Goal: Task Accomplishment & Management: Complete application form

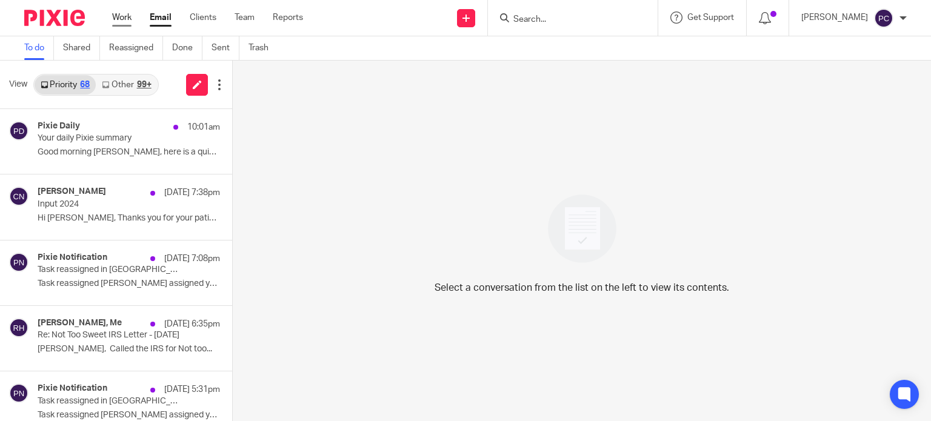
click at [132, 21] on link "Work" at bounding box center [121, 18] width 19 height 12
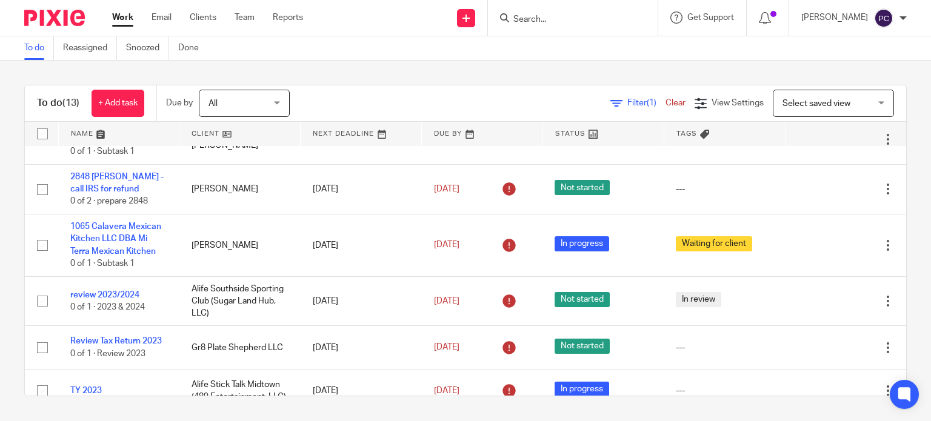
scroll to position [202, 0]
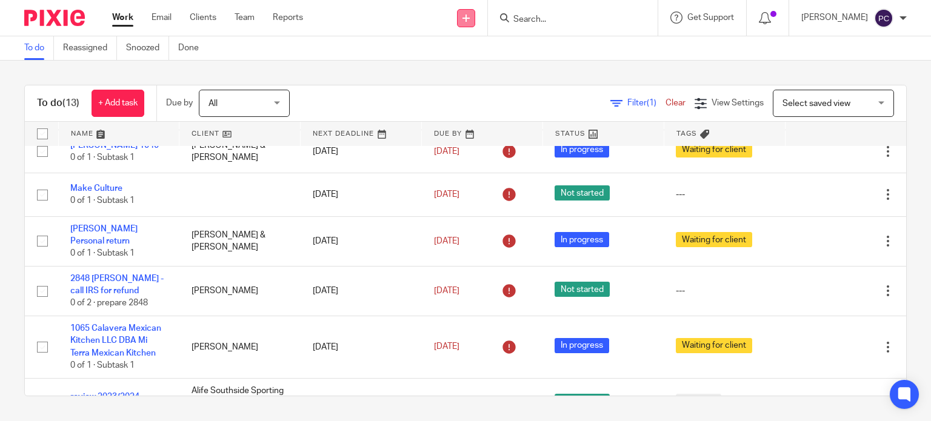
click at [470, 16] on icon at bounding box center [466, 18] width 7 height 7
click at [473, 75] on link "Create task" at bounding box center [477, 74] width 85 height 18
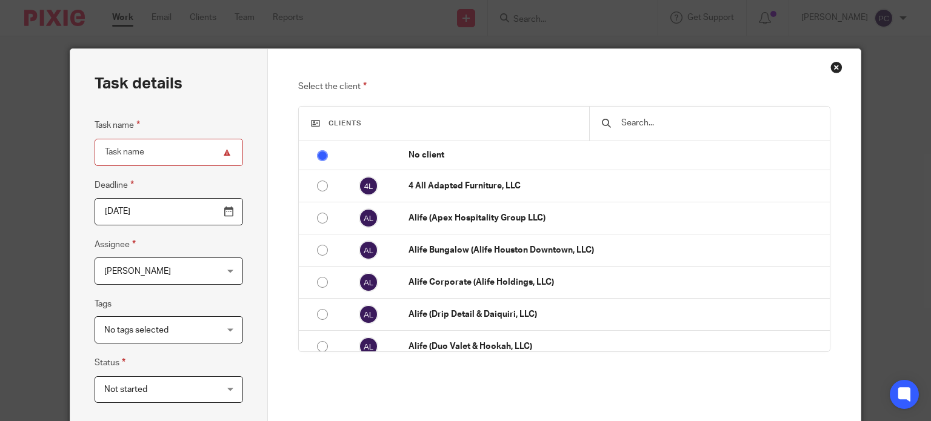
paste input "Sign the penalty waiver."
type input "Sign the penalty waiver"
click at [639, 116] on div at bounding box center [709, 124] width 240 height 34
click at [635, 120] on input "text" at bounding box center [718, 122] width 197 height 13
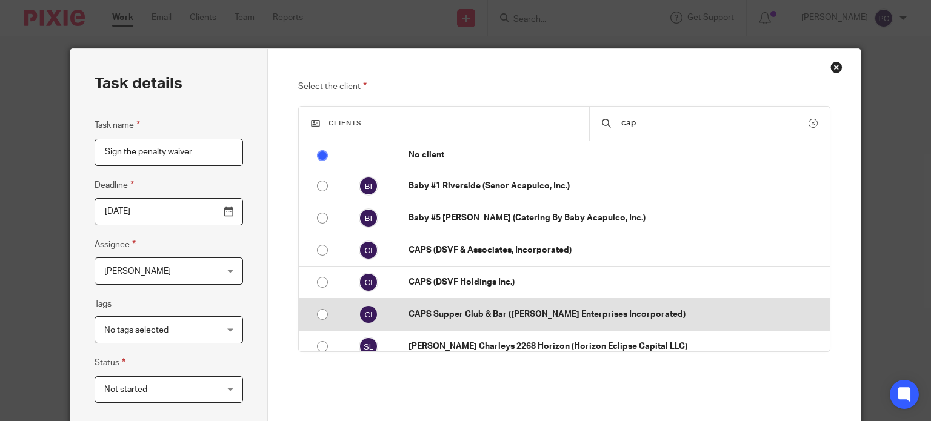
type input "cap"
click at [512, 311] on p "CAPS Supper Club & Bar ([PERSON_NAME] Enterprises Incorporated)" at bounding box center [616, 315] width 415 height 12
radio input "false"
radio input "true"
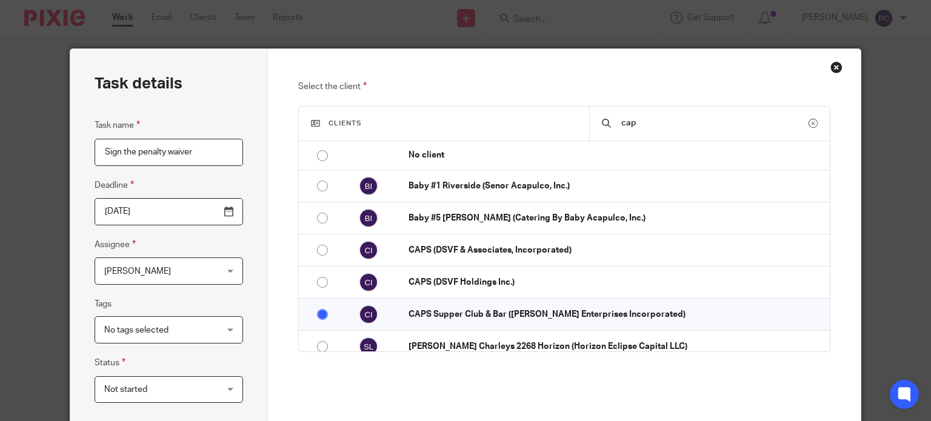
click at [227, 273] on div "Pablo Caceres Pablo Caceres" at bounding box center [169, 271] width 149 height 27
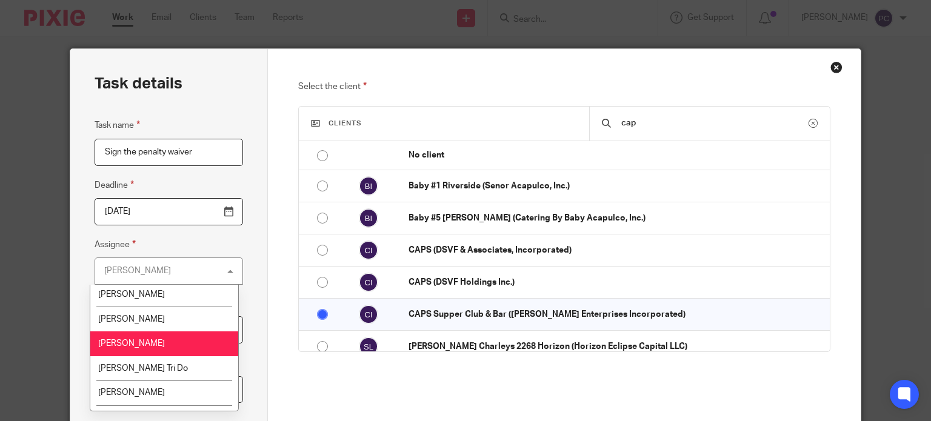
scroll to position [1091, 0]
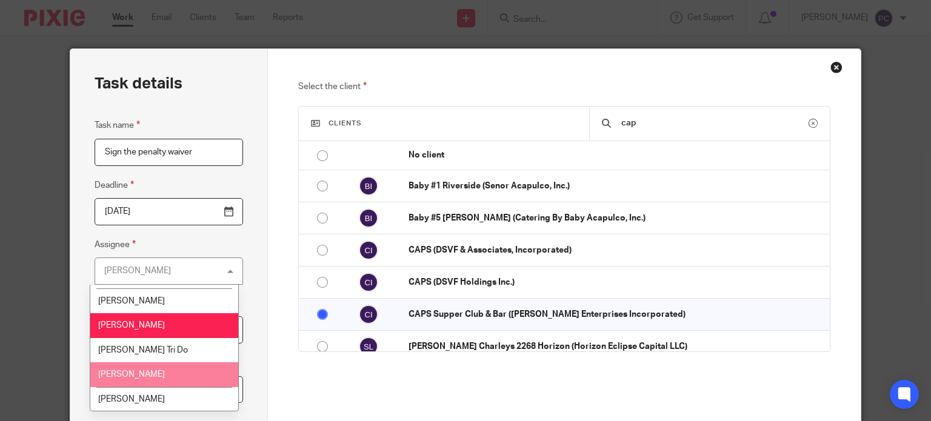
click at [166, 363] on li "[PERSON_NAME]" at bounding box center [163, 375] width 147 height 25
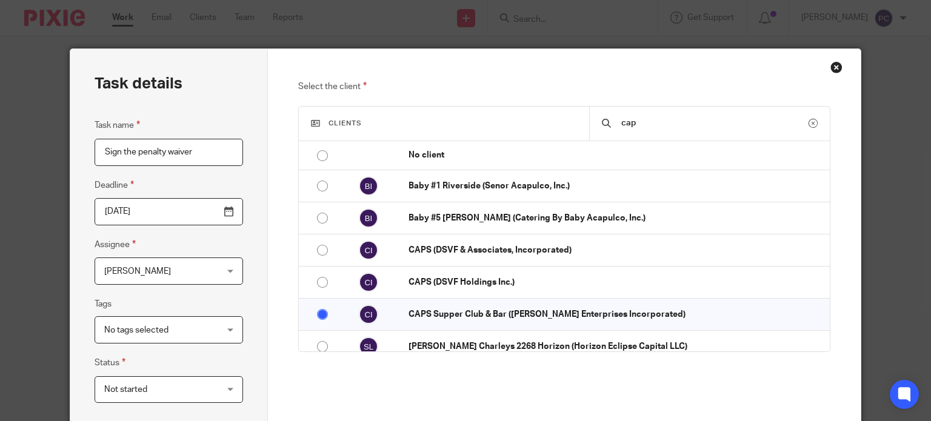
click at [328, 383] on div "Select the client Clients cap No client 4 All Adapted Furniture, LLC Alife (Ape…" at bounding box center [564, 279] width 532 height 401
click at [227, 273] on div "Rahil Hamirani Rahil Hamirani" at bounding box center [169, 271] width 149 height 27
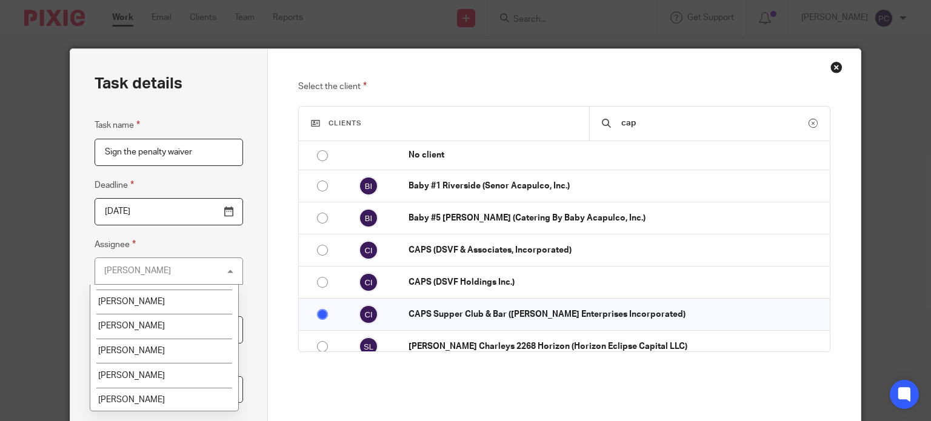
scroll to position [961, 0]
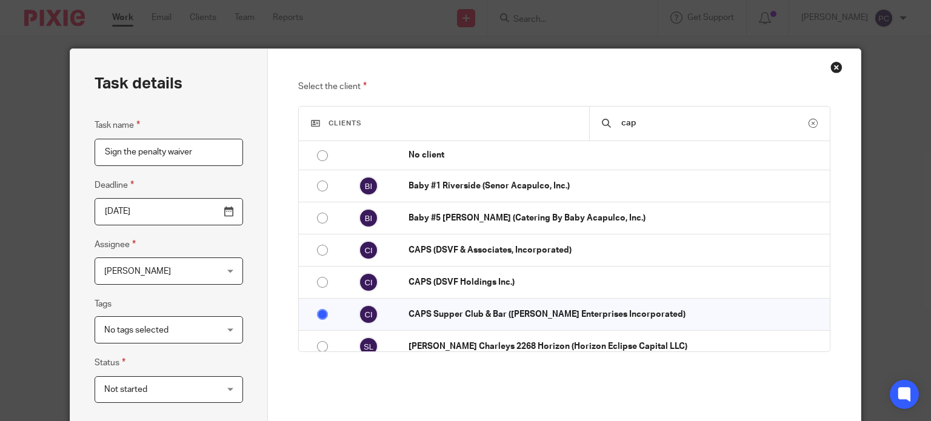
click at [292, 390] on div "Select the client Clients cap No client 4 All Adapted Furniture, LLC Alife (Ape…" at bounding box center [564, 350] width 593 height 603
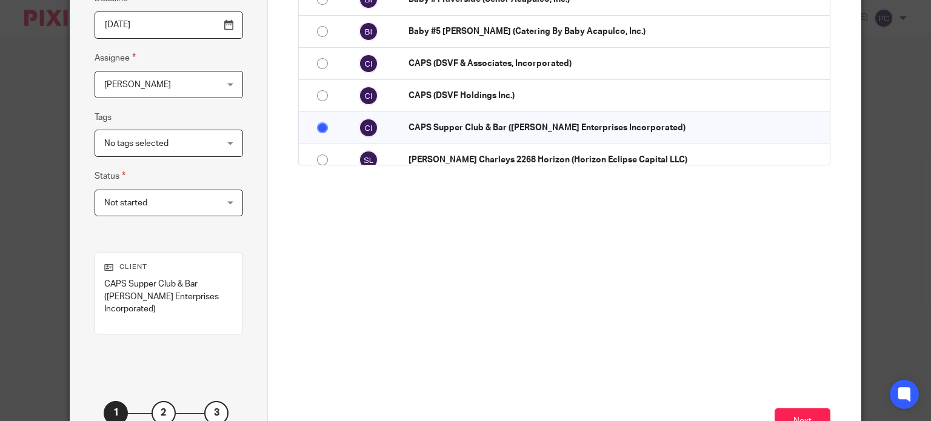
scroll to position [266, 0]
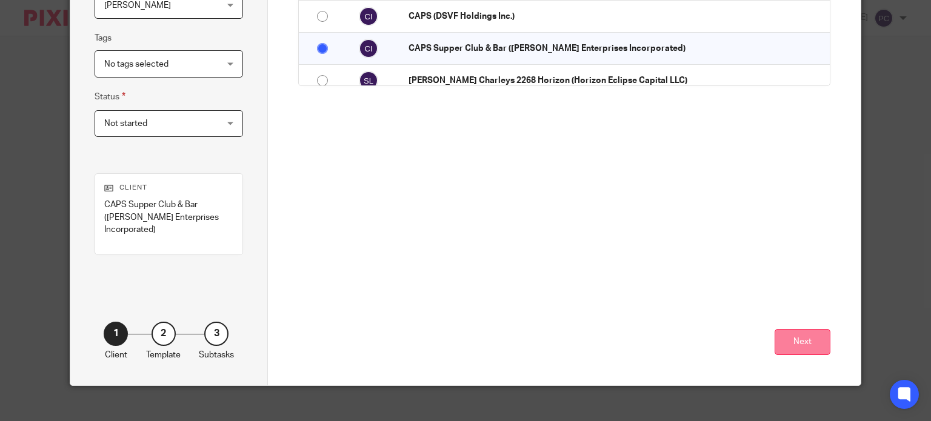
click at [795, 332] on button "Next" at bounding box center [803, 342] width 56 height 26
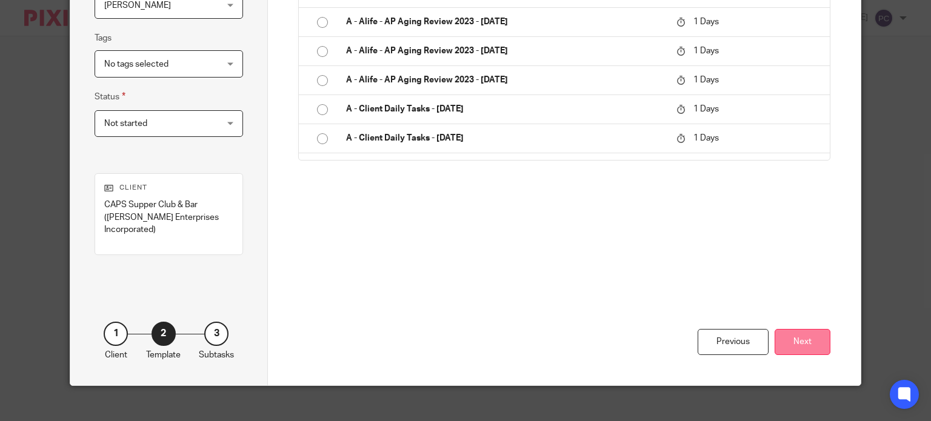
click at [803, 333] on button "Next" at bounding box center [803, 342] width 56 height 26
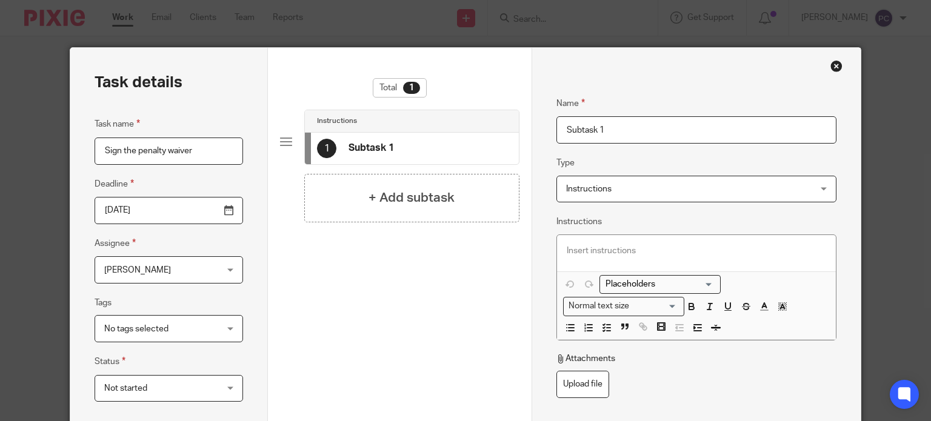
scroll to position [0, 0]
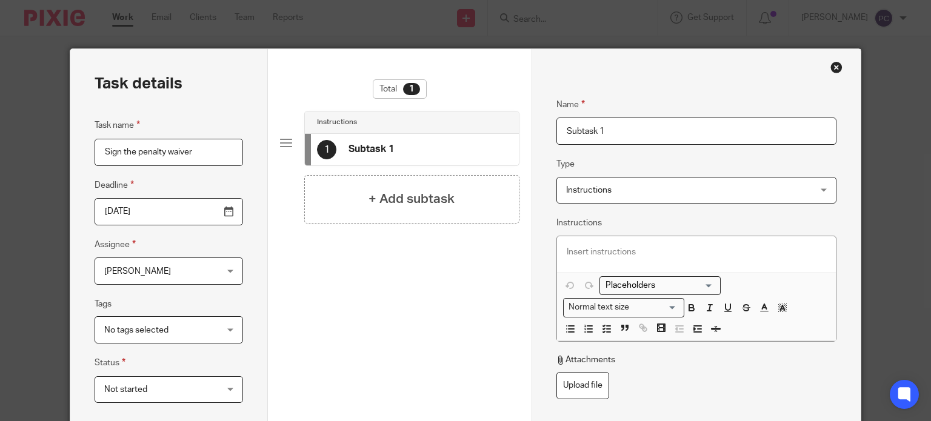
click at [591, 247] on p at bounding box center [696, 252] width 259 height 12
paste div
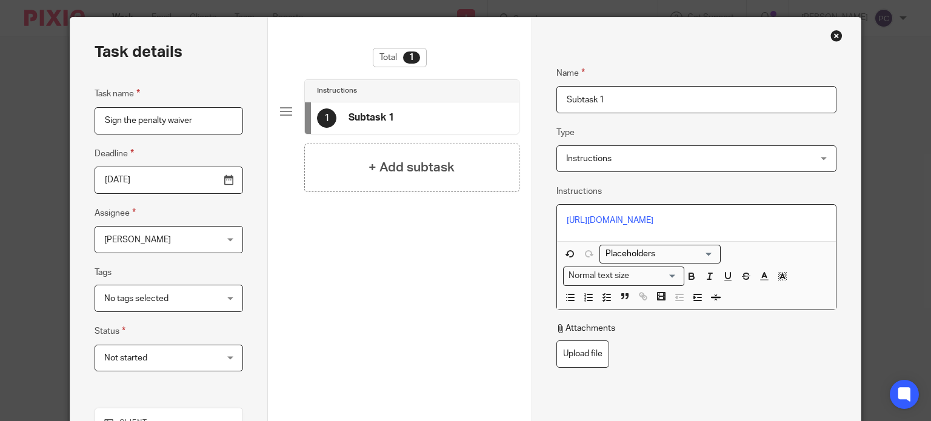
scroll to position [61, 0]
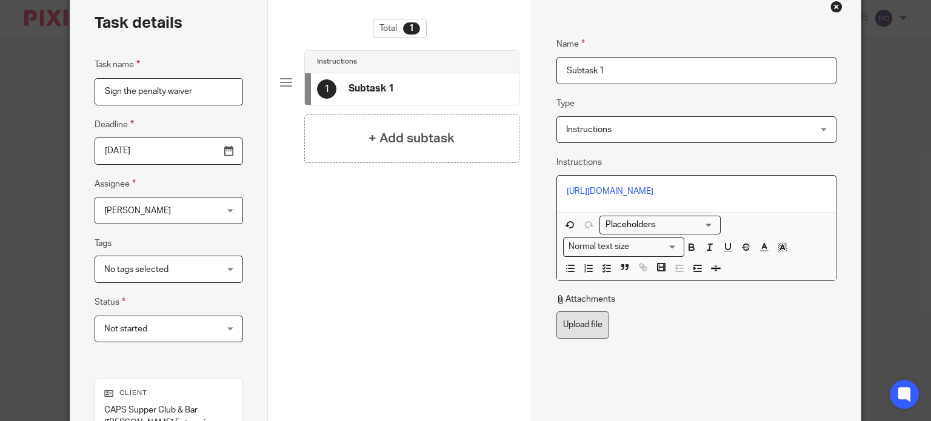
click at [566, 339] on label "Upload file" at bounding box center [582, 325] width 53 height 27
click at [556, 312] on input "Upload file" at bounding box center [556, 311] width 1 height 1
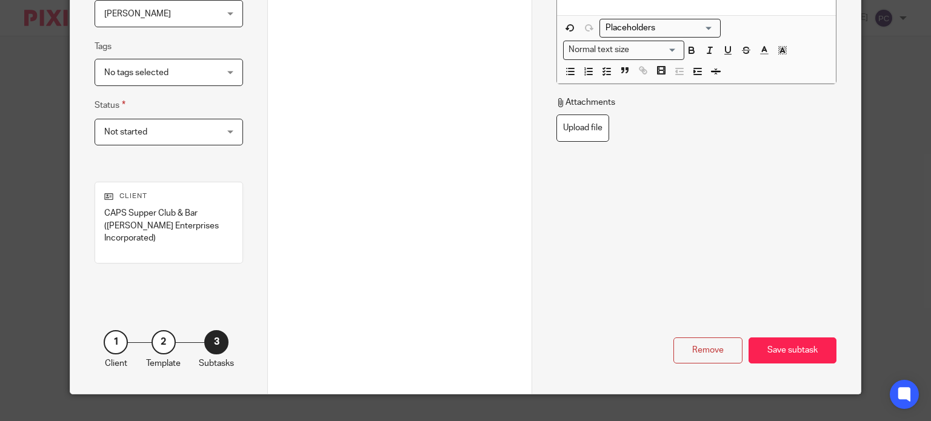
scroll to position [266, 0]
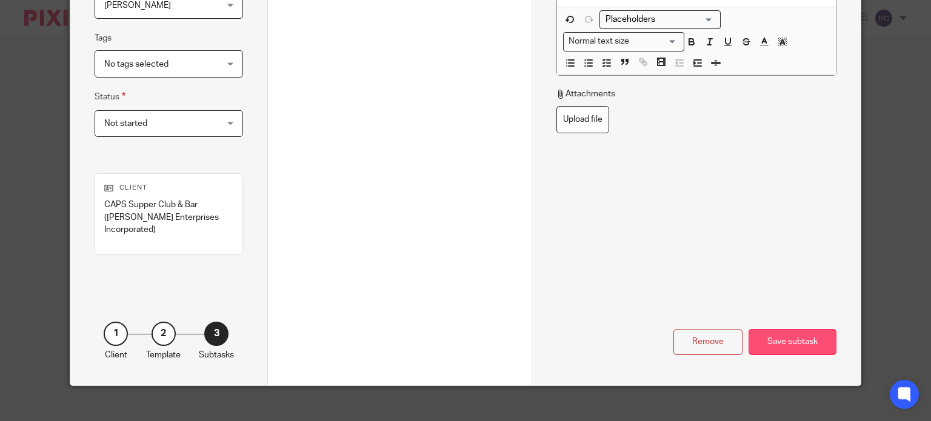
click at [792, 329] on div "Save subtask" at bounding box center [793, 342] width 88 height 26
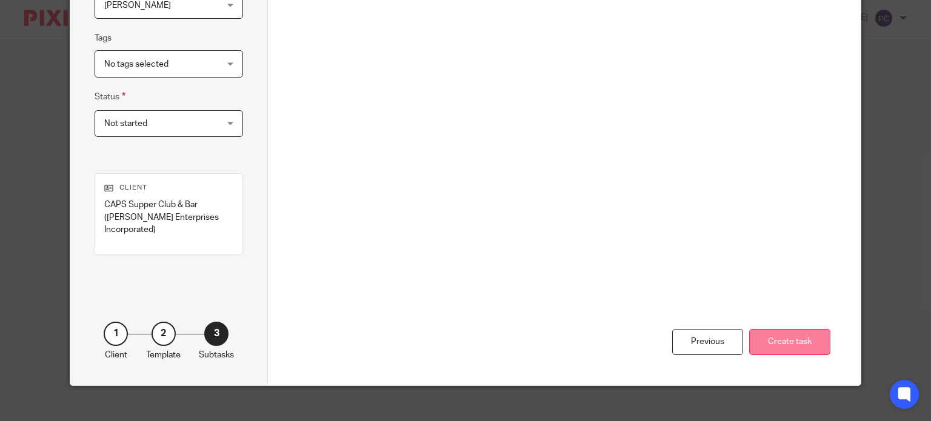
click at [777, 329] on button "Create task" at bounding box center [789, 342] width 81 height 26
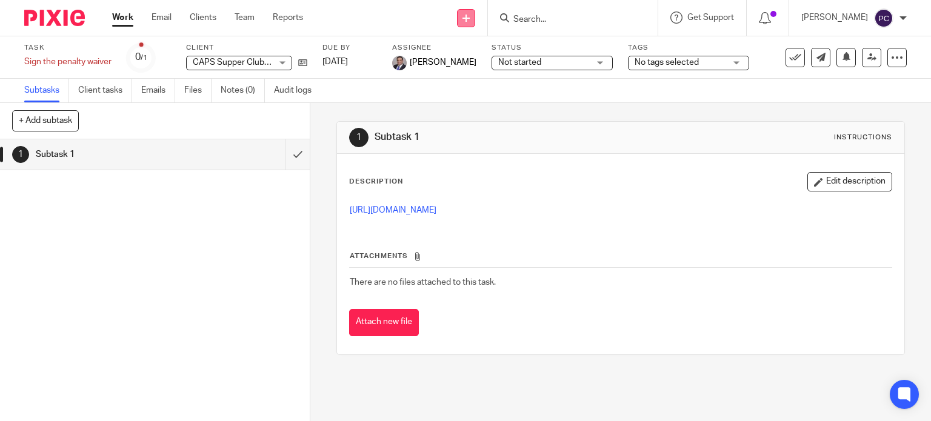
click at [470, 15] on icon at bounding box center [466, 18] width 7 height 7
click at [463, 70] on link "Create task" at bounding box center [477, 74] width 85 height 18
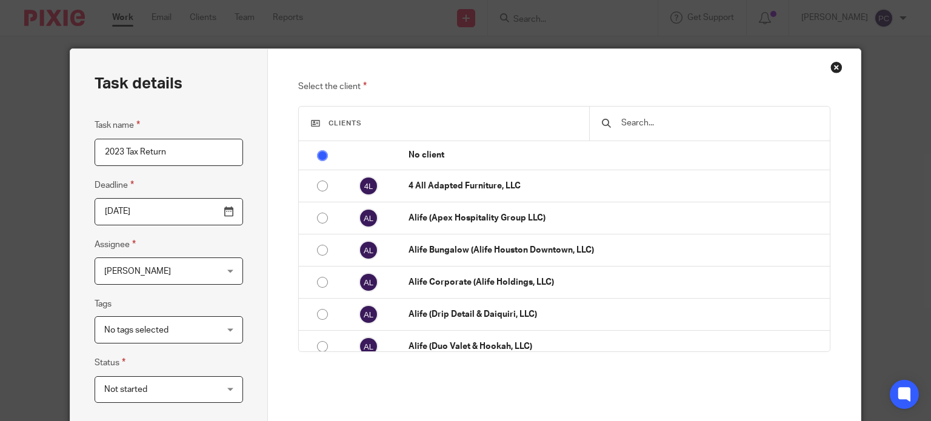
type input "2023 Tax Return"
click at [660, 127] on input "text" at bounding box center [718, 122] width 197 height 13
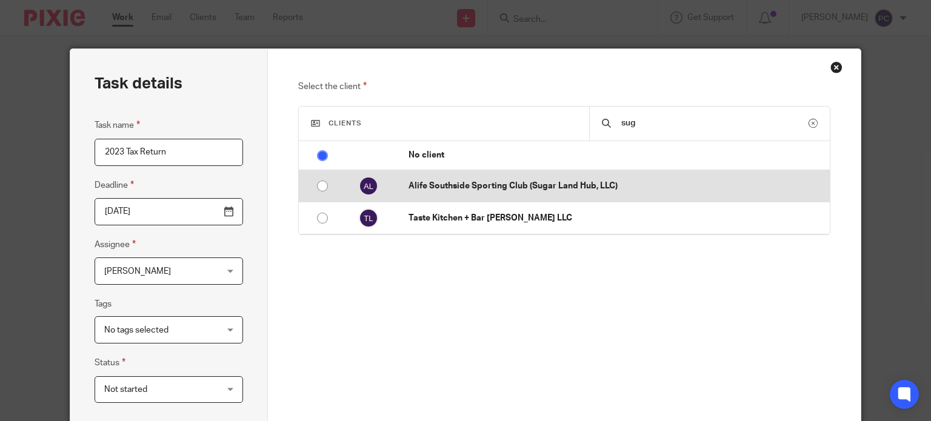
type input "sug"
click at [606, 192] on p "Alife Southside Sporting Club (Sugar Land Hub, LLC)" at bounding box center [616, 186] width 415 height 12
radio input "false"
radio input "true"
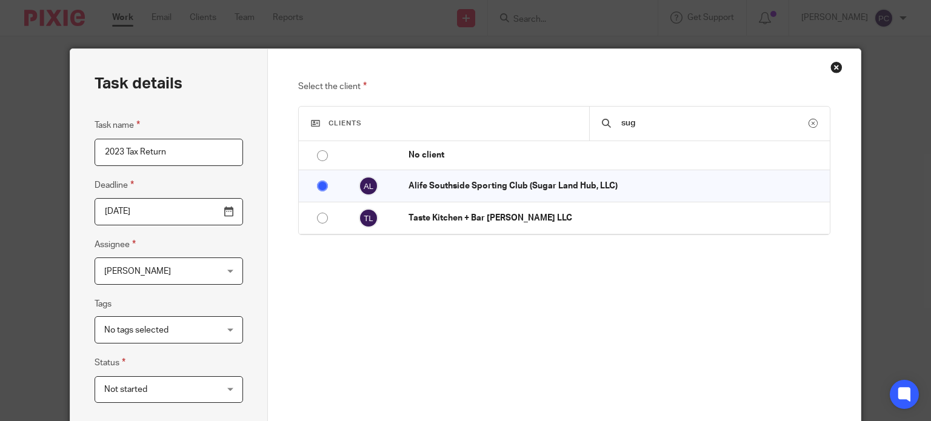
click at [151, 275] on span "[PERSON_NAME]" at bounding box center [159, 270] width 110 height 25
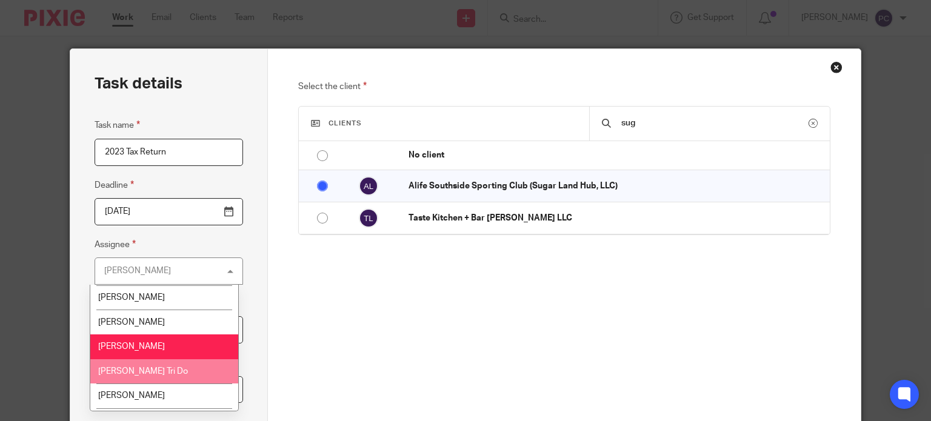
scroll to position [1091, 0]
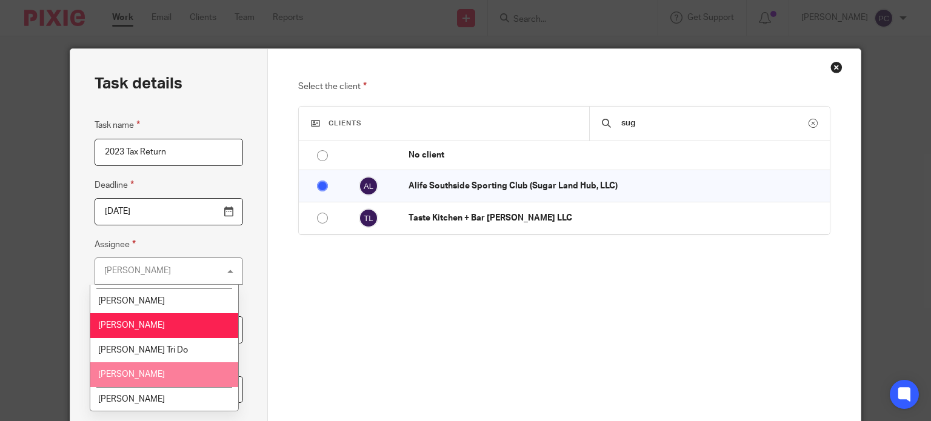
click at [152, 363] on li "[PERSON_NAME]" at bounding box center [163, 375] width 147 height 25
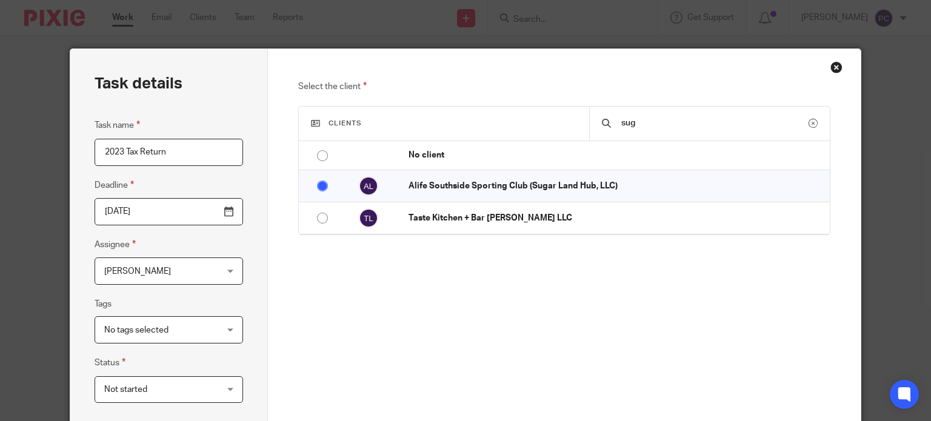
click at [246, 369] on div "Task details Task name 2023 Tax Return Deadline 2025-08-18 Assignee Rahil Hamir…" at bounding box center [169, 344] width 198 height 590
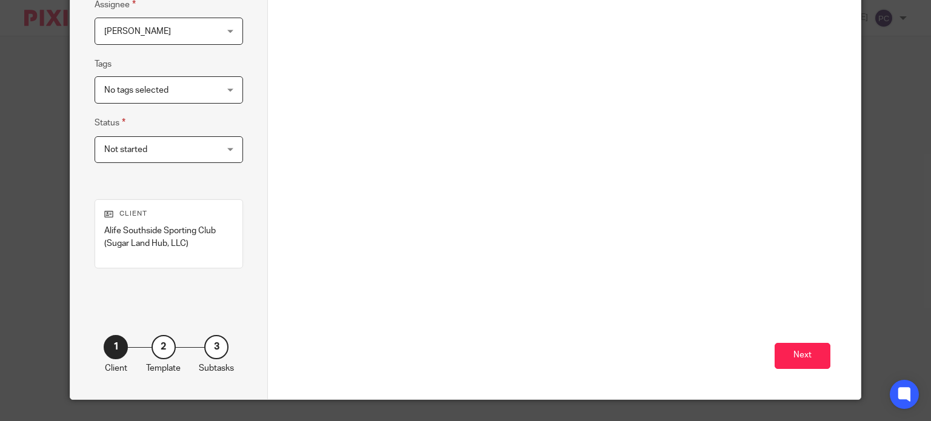
scroll to position [242, 0]
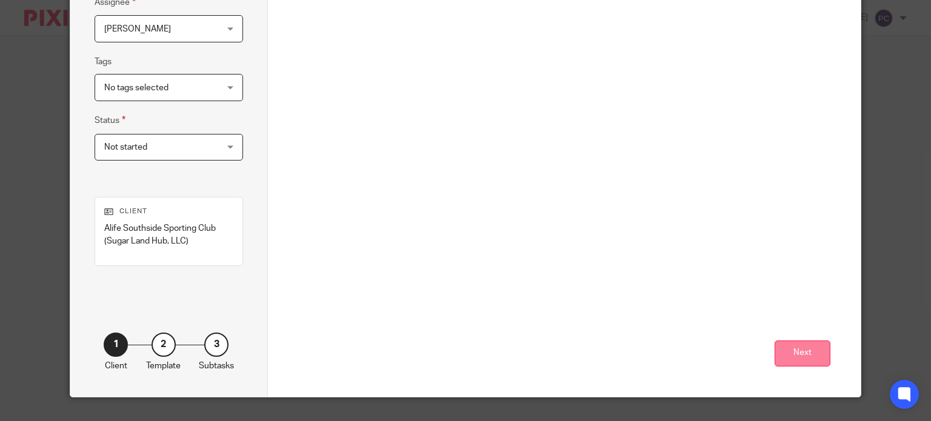
click at [797, 364] on button "Next" at bounding box center [803, 354] width 56 height 26
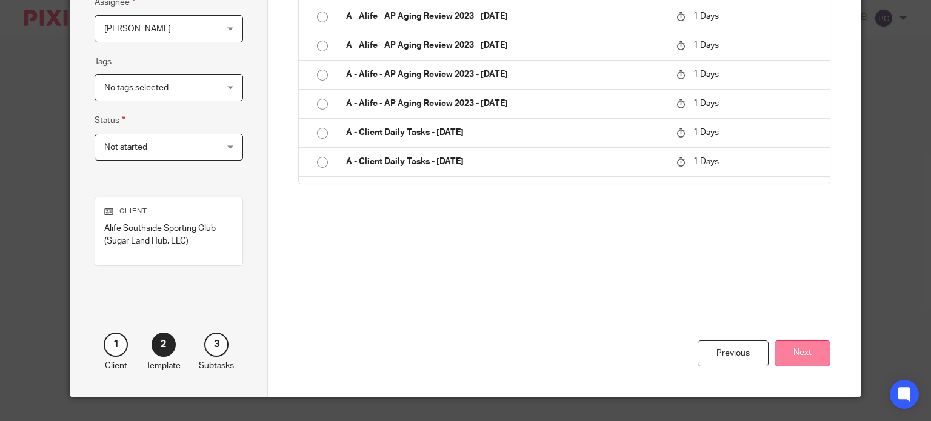
click at [804, 352] on button "Next" at bounding box center [803, 354] width 56 height 26
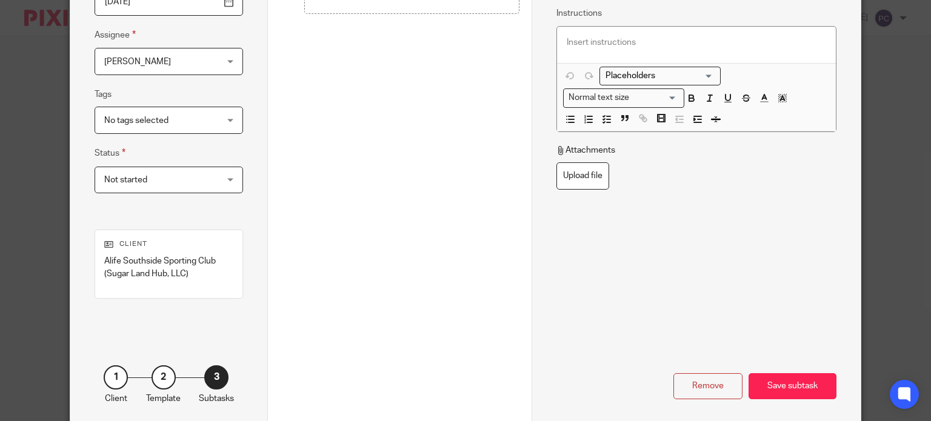
scroll to position [121, 0]
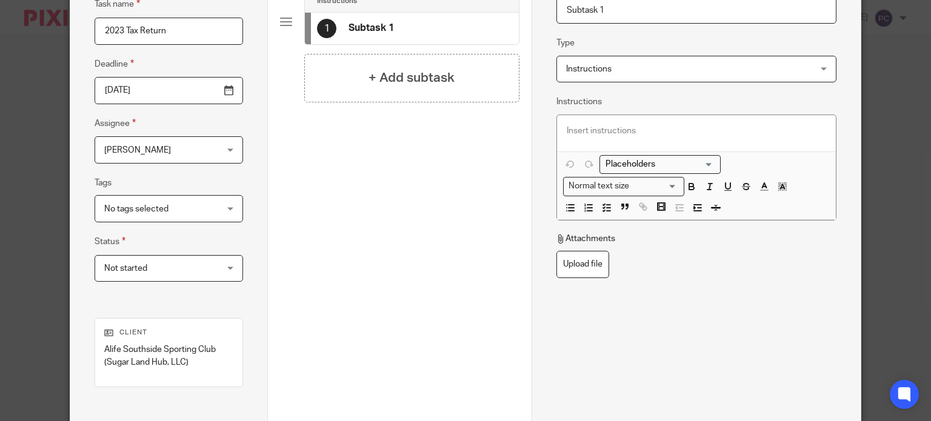
click at [589, 125] on p at bounding box center [696, 131] width 259 height 12
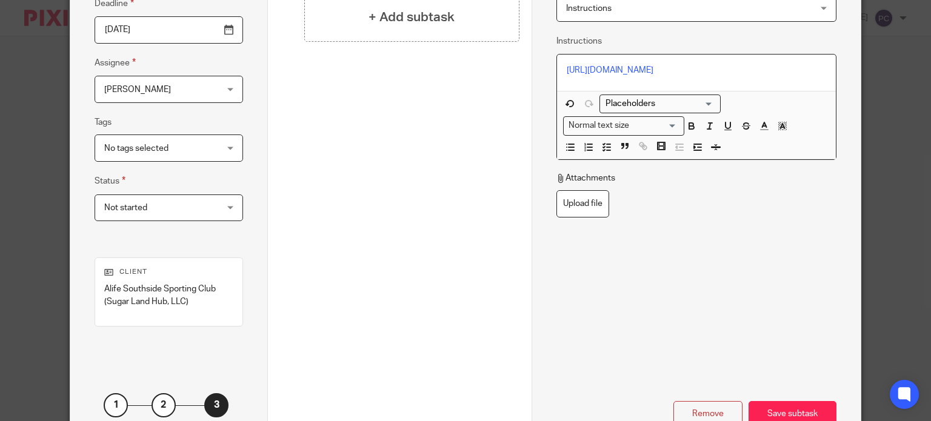
scroll to position [242, 0]
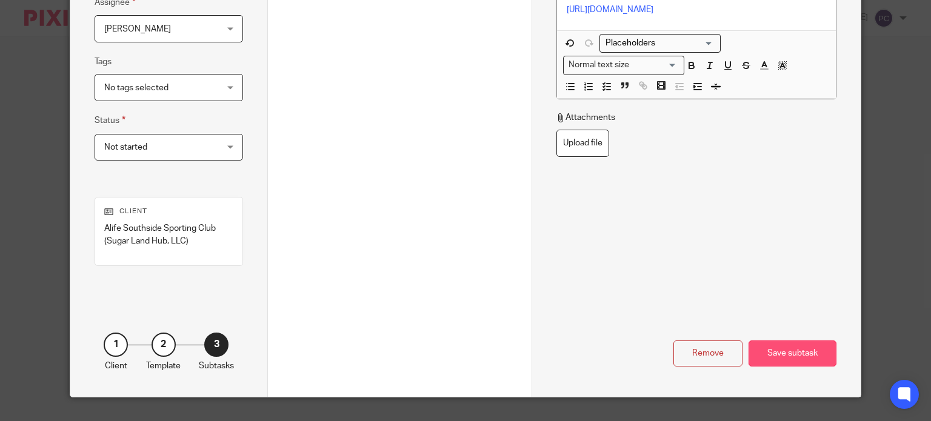
click at [790, 351] on div "Save subtask" at bounding box center [793, 354] width 88 height 26
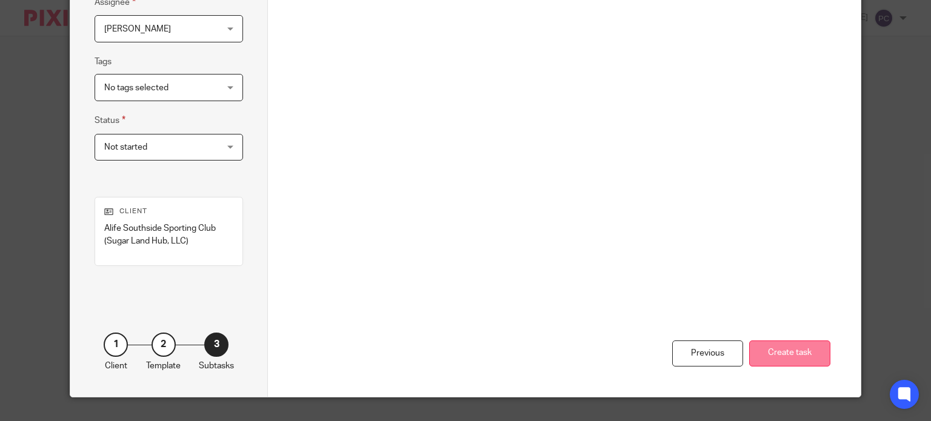
click at [782, 352] on button "Create task" at bounding box center [789, 354] width 81 height 26
